Goal: Navigation & Orientation: Find specific page/section

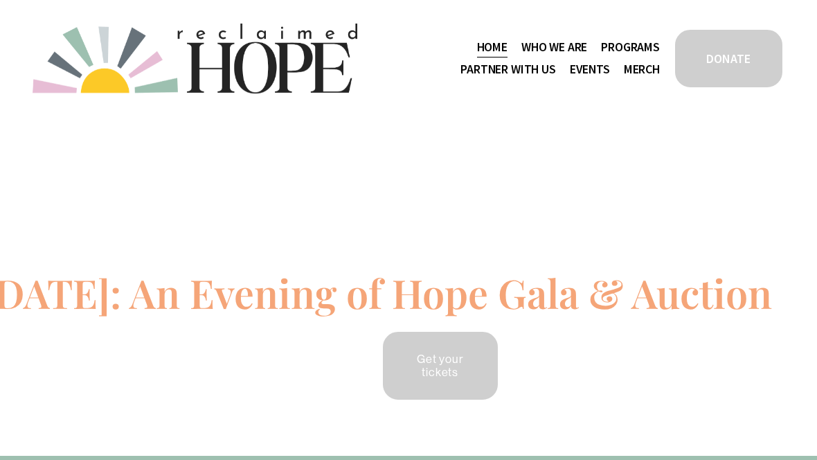
click at [597, 74] on link "Events" at bounding box center [590, 70] width 40 height 22
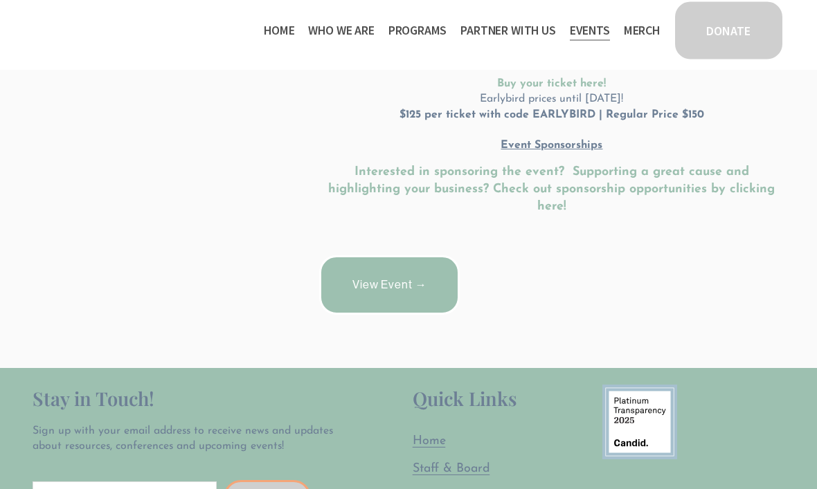
scroll to position [520, 0]
click at [419, 255] on link "View Event →" at bounding box center [389, 285] width 141 height 60
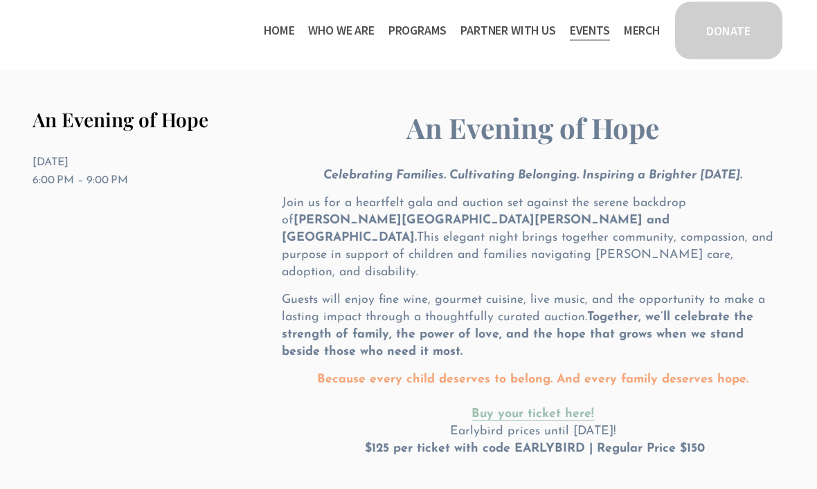
scroll to position [69, 0]
click at [649, 31] on link "Merch" at bounding box center [642, 30] width 36 height 22
